Goal: Task Accomplishment & Management: Manage account settings

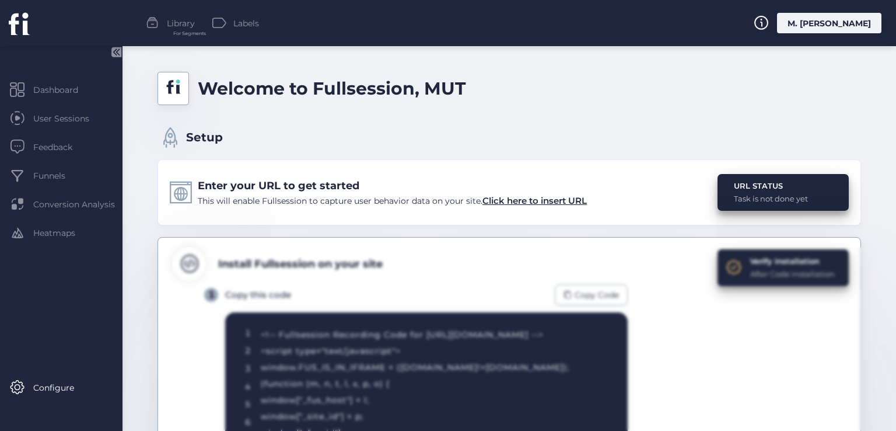
click at [820, 24] on div "M. [PERSON_NAME]" at bounding box center [829, 23] width 104 height 20
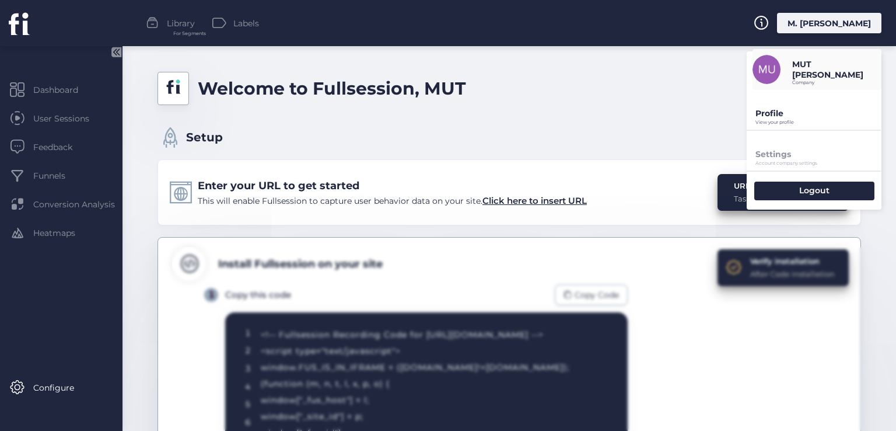
click at [781, 124] on p "View your profile" at bounding box center [819, 122] width 126 height 5
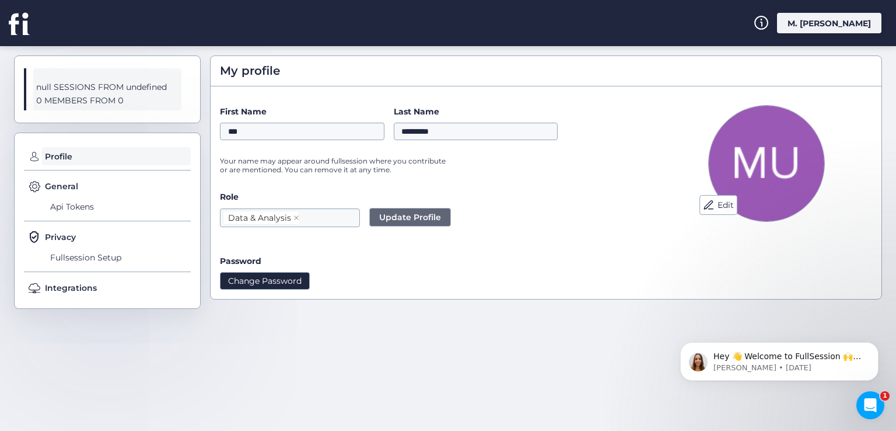
click at [285, 278] on button "Change Password" at bounding box center [265, 281] width 90 height 18
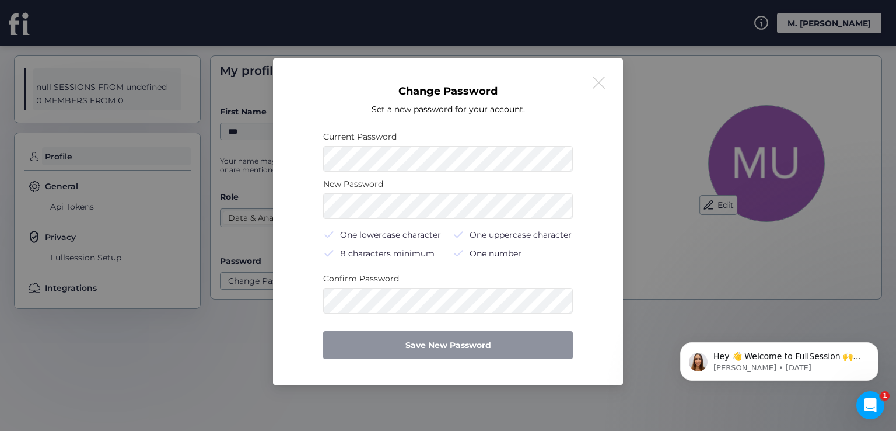
click at [393, 180] on div "New Password" at bounding box center [448, 183] width 250 height 13
click at [600, 83] on button at bounding box center [599, 83] width 14 height 14
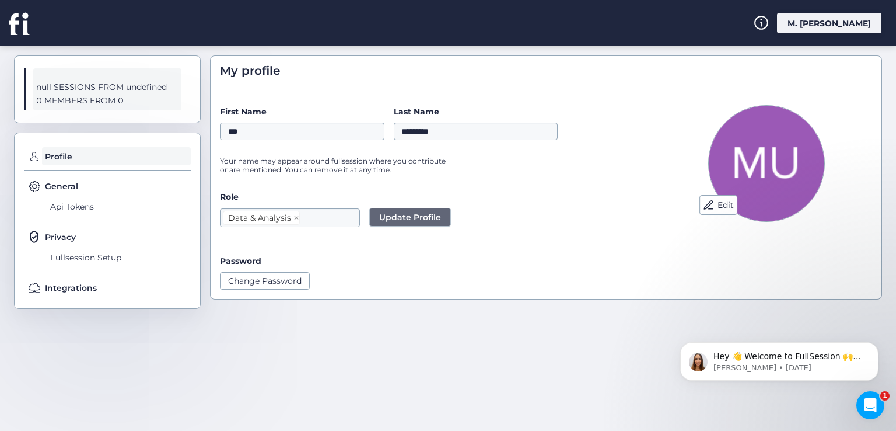
click at [817, 19] on div "M. [PERSON_NAME]" at bounding box center [829, 23] width 104 height 20
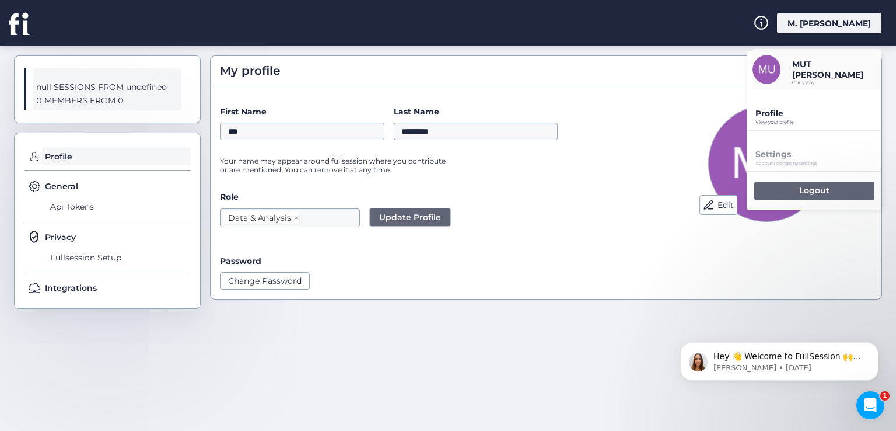
click at [807, 184] on div "Logout" at bounding box center [815, 190] width 120 height 19
